Goal: Transaction & Acquisition: Obtain resource

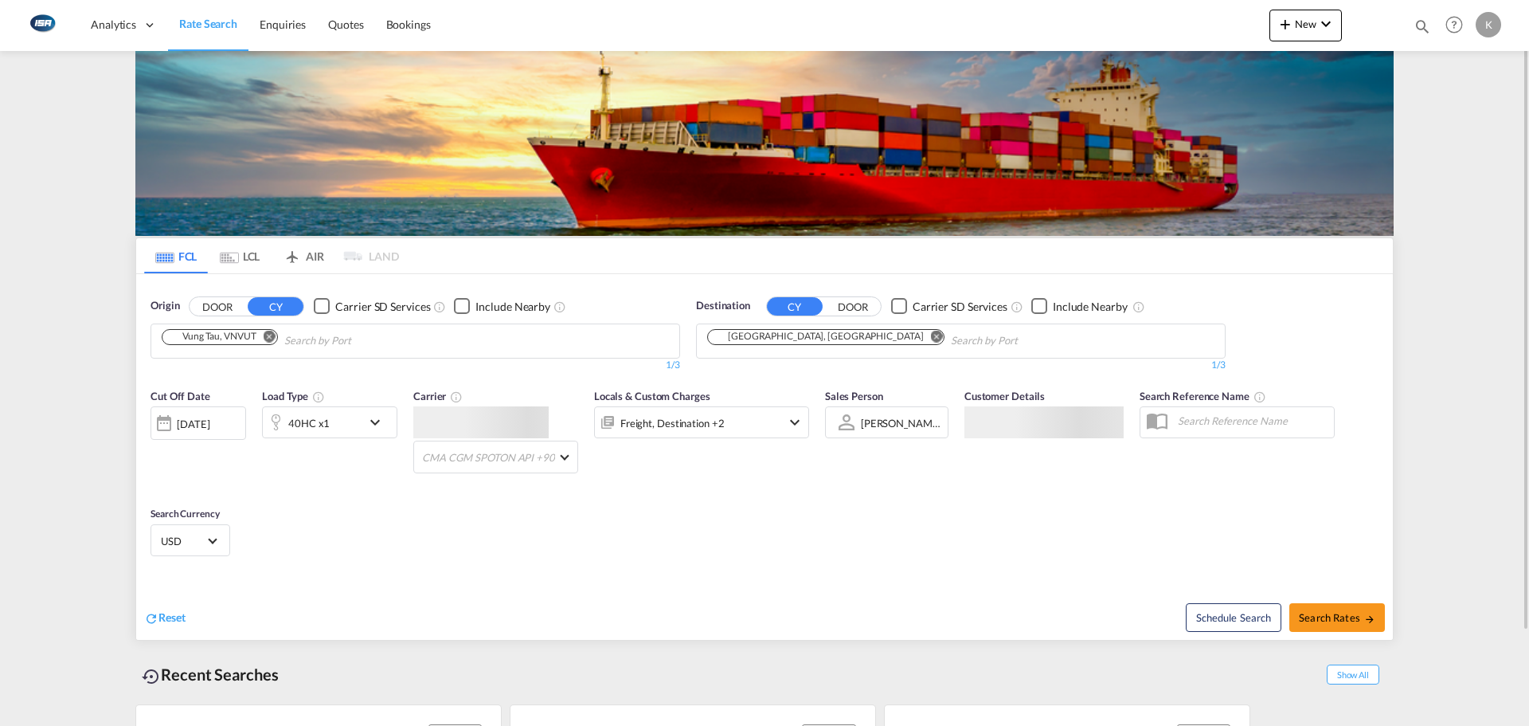
click at [240, 256] on md-tab-item "LCL" at bounding box center [240, 255] width 64 height 35
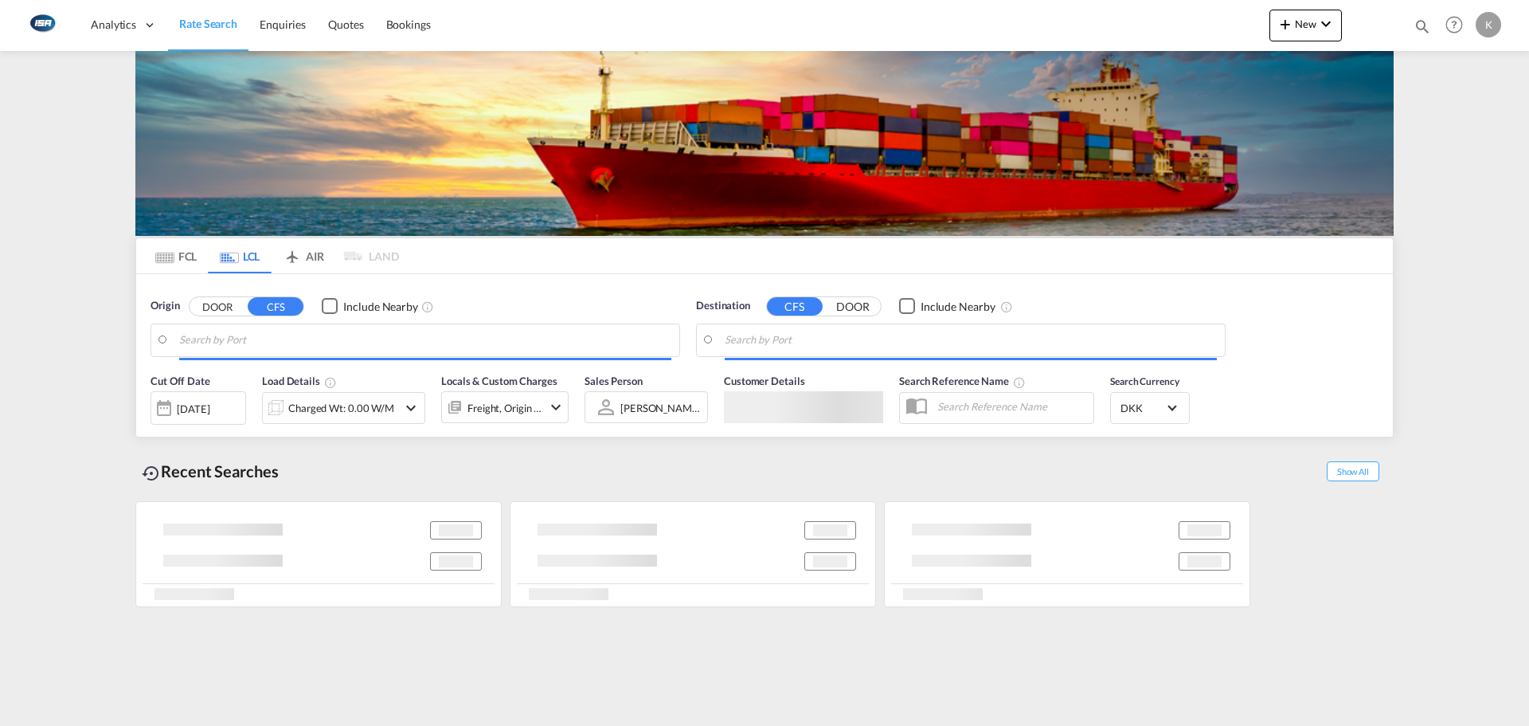
type input "Taoyuan, TWTYN"
type input "[GEOGRAPHIC_DATA], [GEOGRAPHIC_DATA]"
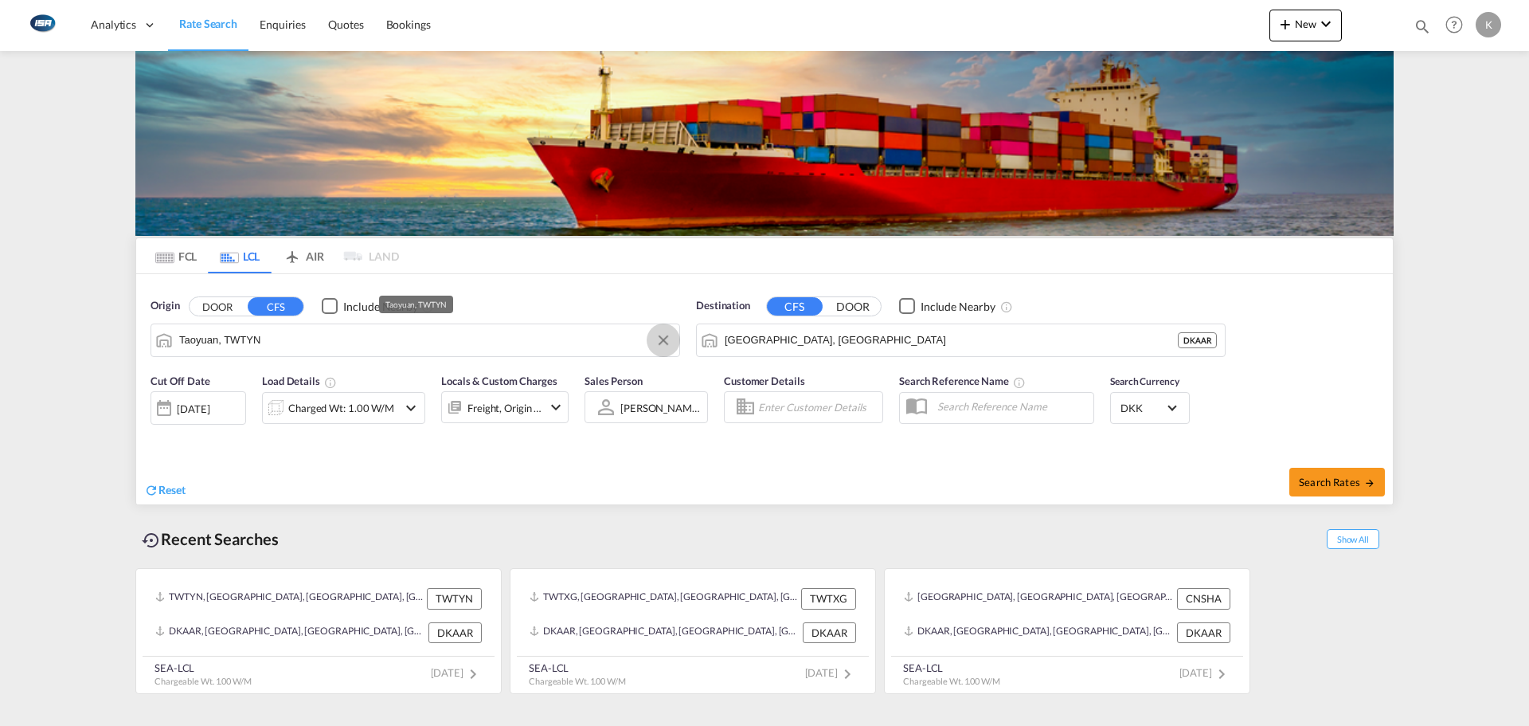
click at [666, 340] on button "Clear Input" at bounding box center [663, 340] width 24 height 24
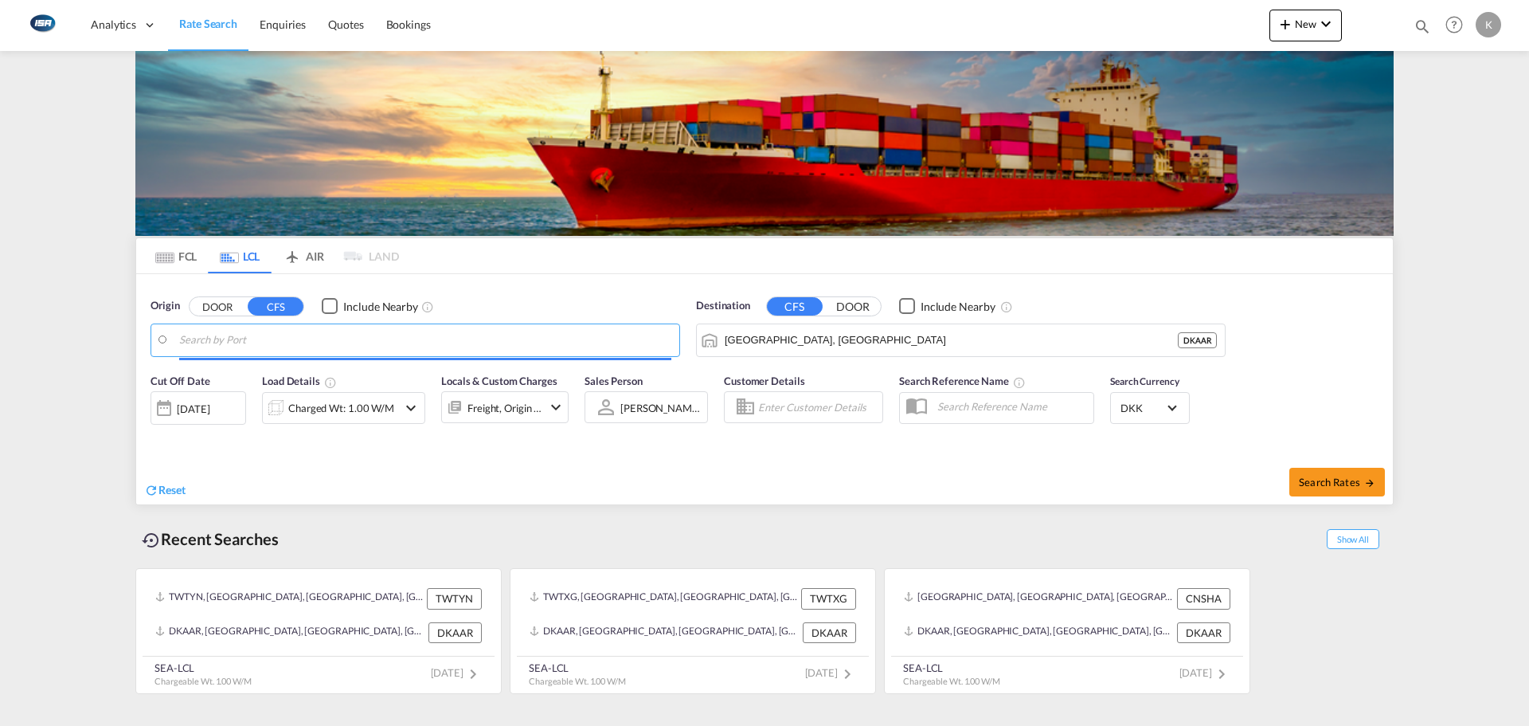
click at [357, 345] on input "Search by Port" at bounding box center [425, 340] width 492 height 24
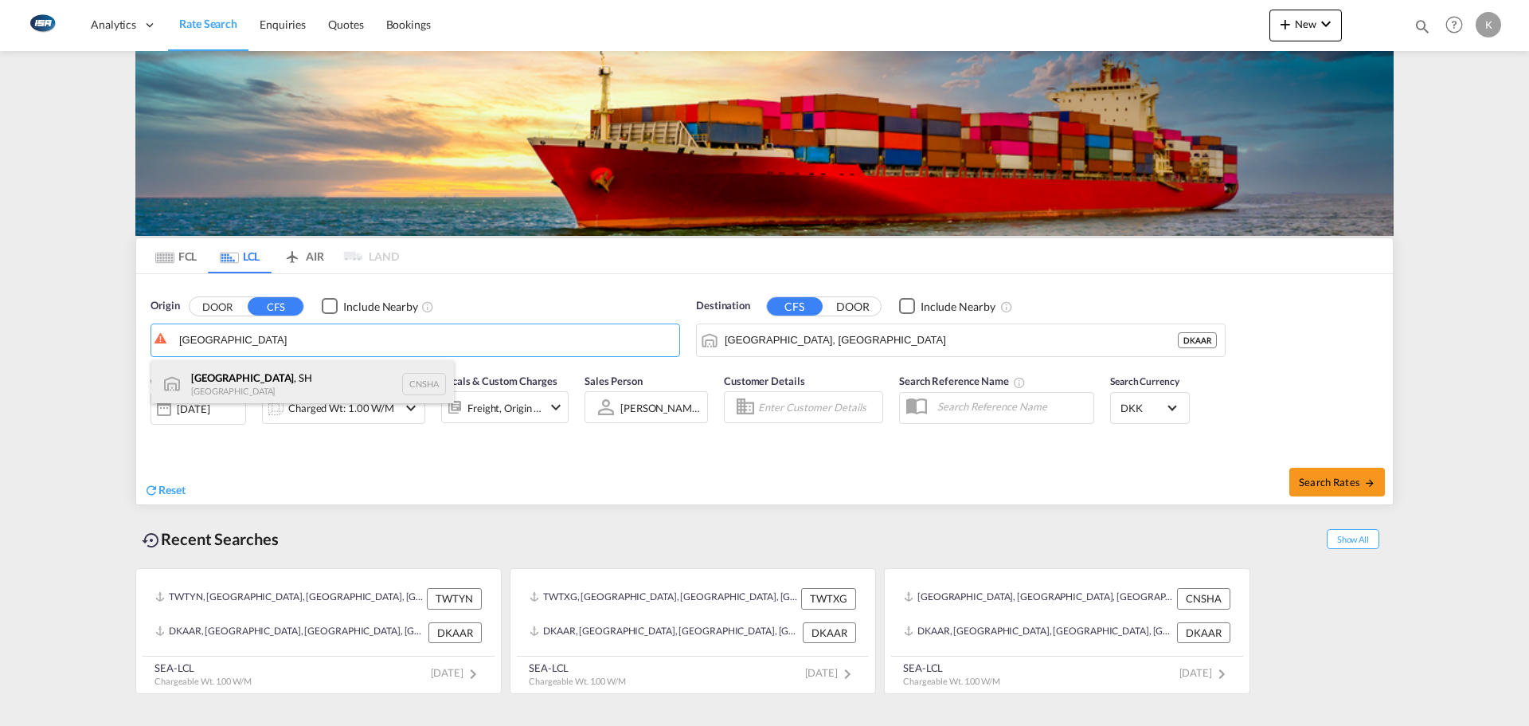
click at [296, 375] on div "[GEOGRAPHIC_DATA] , SH China CNSHA" at bounding box center [302, 384] width 303 height 48
type input "[GEOGRAPHIC_DATA], SH, CNSHA"
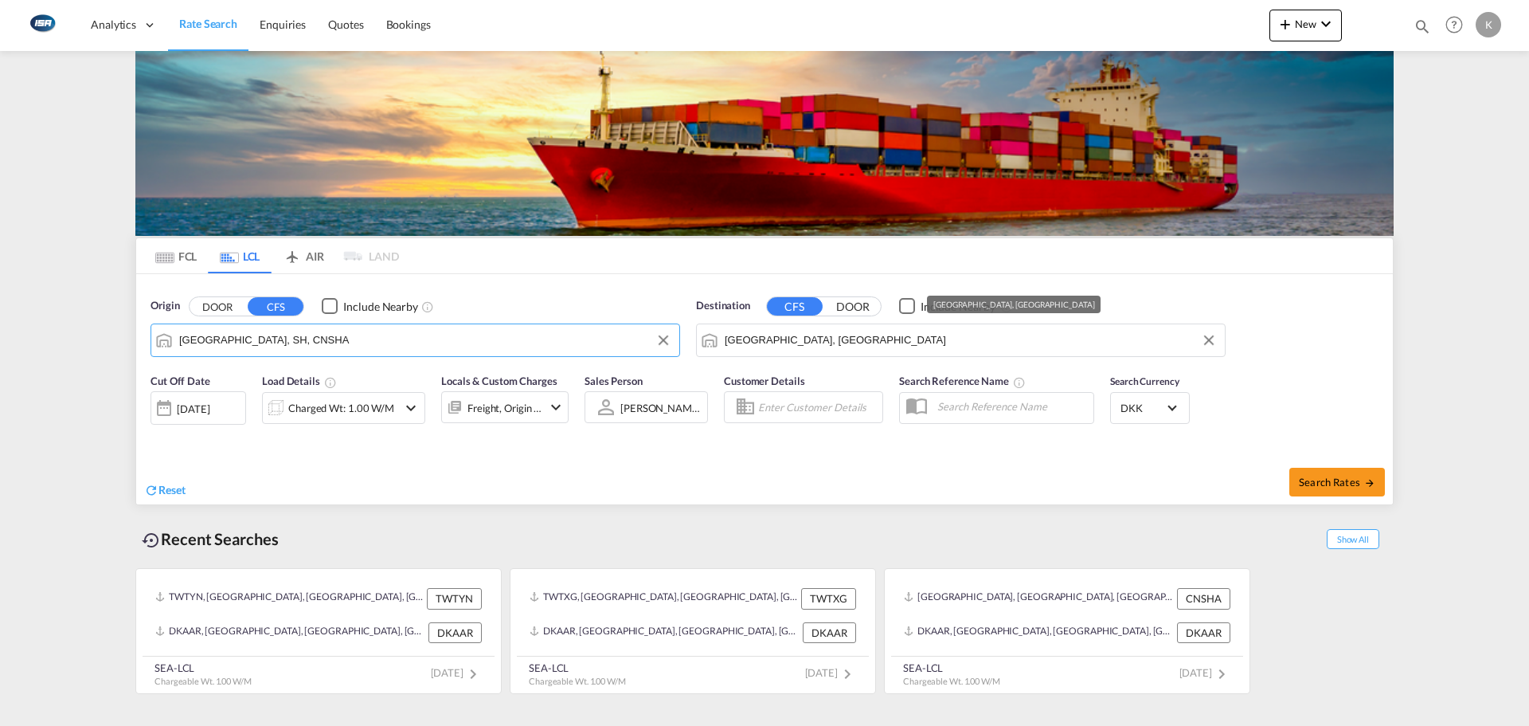
click at [826, 335] on input "[GEOGRAPHIC_DATA], [GEOGRAPHIC_DATA]" at bounding box center [971, 340] width 492 height 24
click at [854, 471] on div "Search Rates" at bounding box center [1081, 481] width 624 height 45
click at [1355, 489] on button "Search Rates" at bounding box center [1337, 482] width 96 height 29
type input "CNSHA to DKAAR / [DATE]"
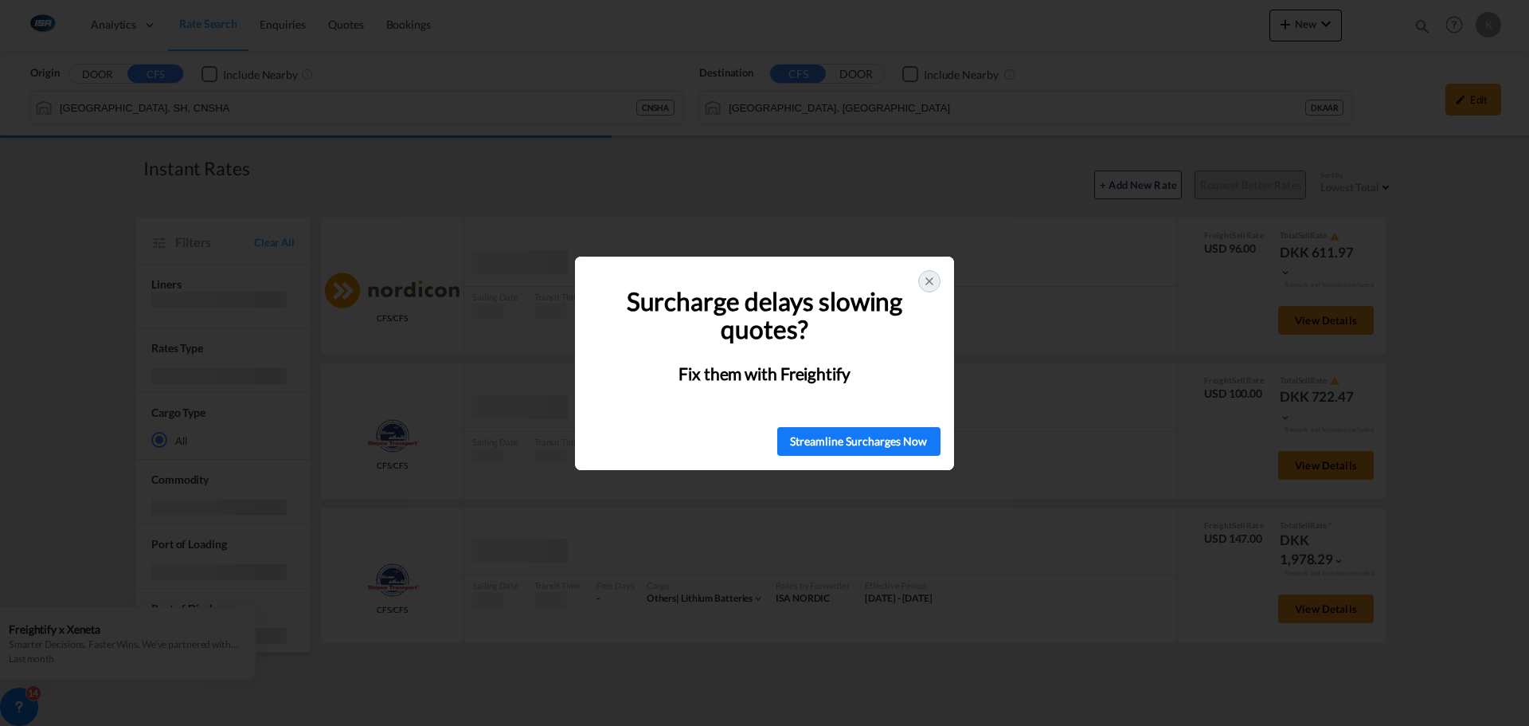
click at [925, 280] on icon at bounding box center [929, 281] width 13 height 13
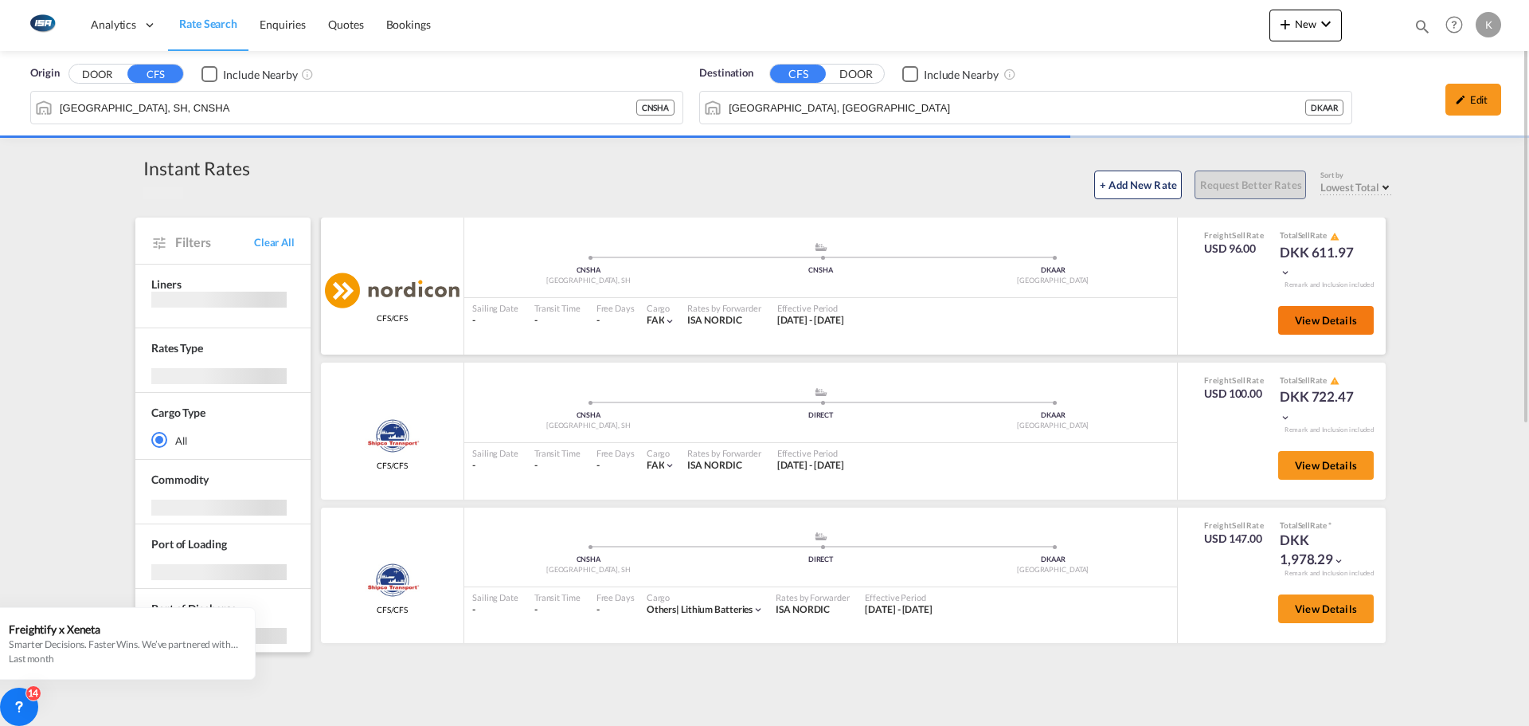
click at [1323, 325] on span "View Details" at bounding box center [1326, 320] width 62 height 13
